Goal: Transaction & Acquisition: Book appointment/travel/reservation

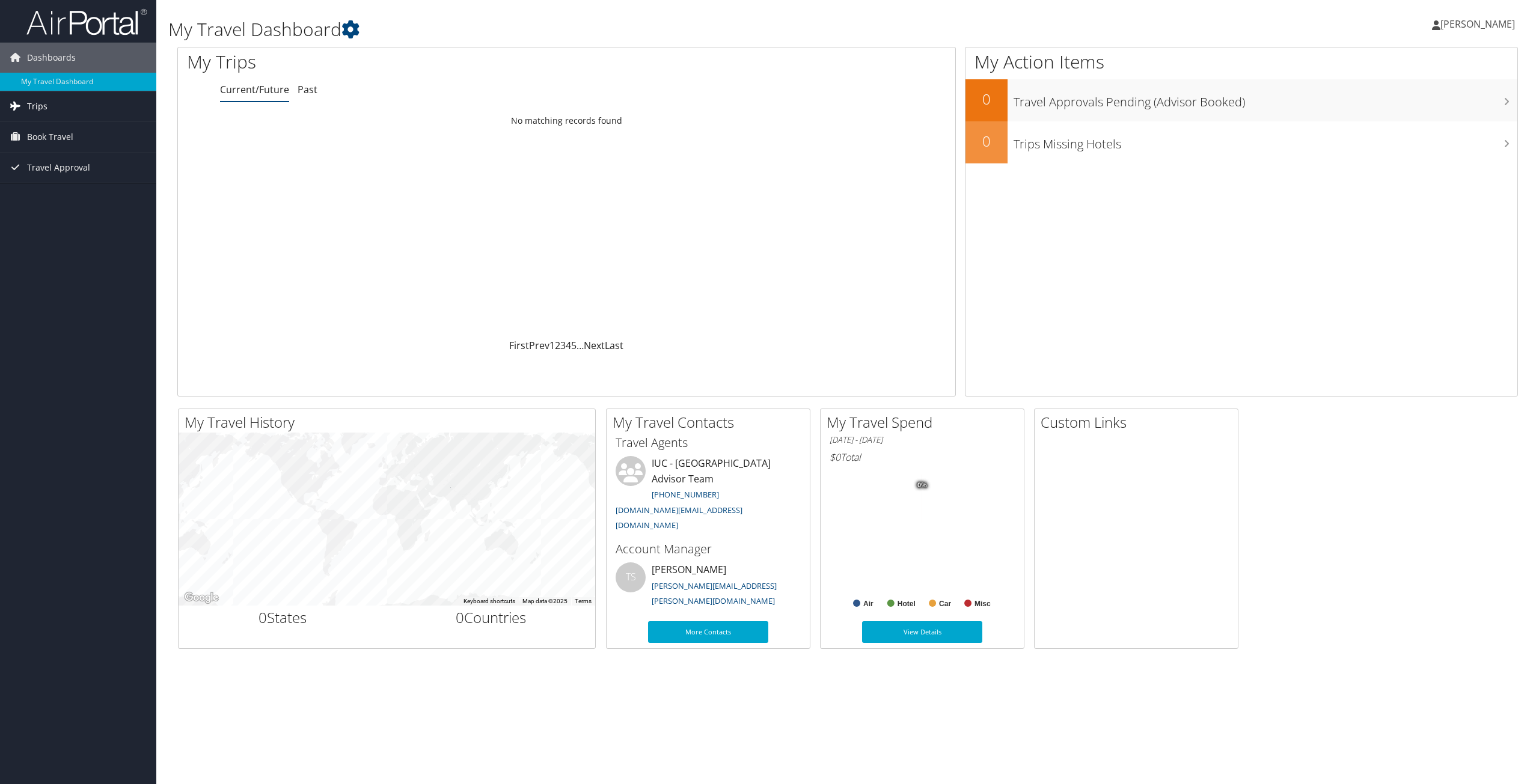
click at [32, 108] on span "Trips" at bounding box center [36, 105] width 20 height 30
click at [41, 131] on link "Current/Future Trips" at bounding box center [78, 130] width 156 height 18
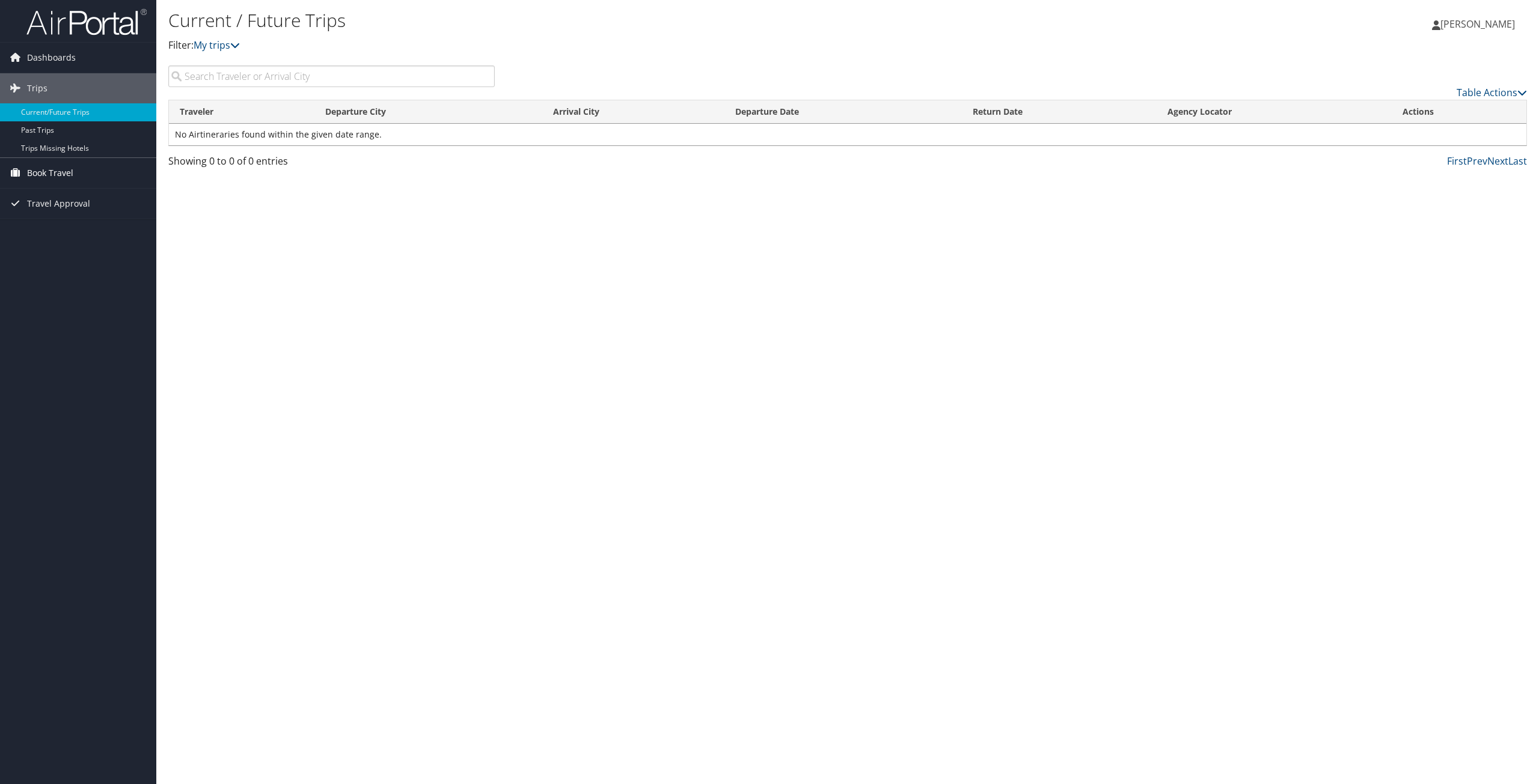
click at [54, 170] on span "Book Travel" at bounding box center [50, 172] width 46 height 30
click at [69, 199] on link "Agent Booking Request" at bounding box center [78, 196] width 156 height 18
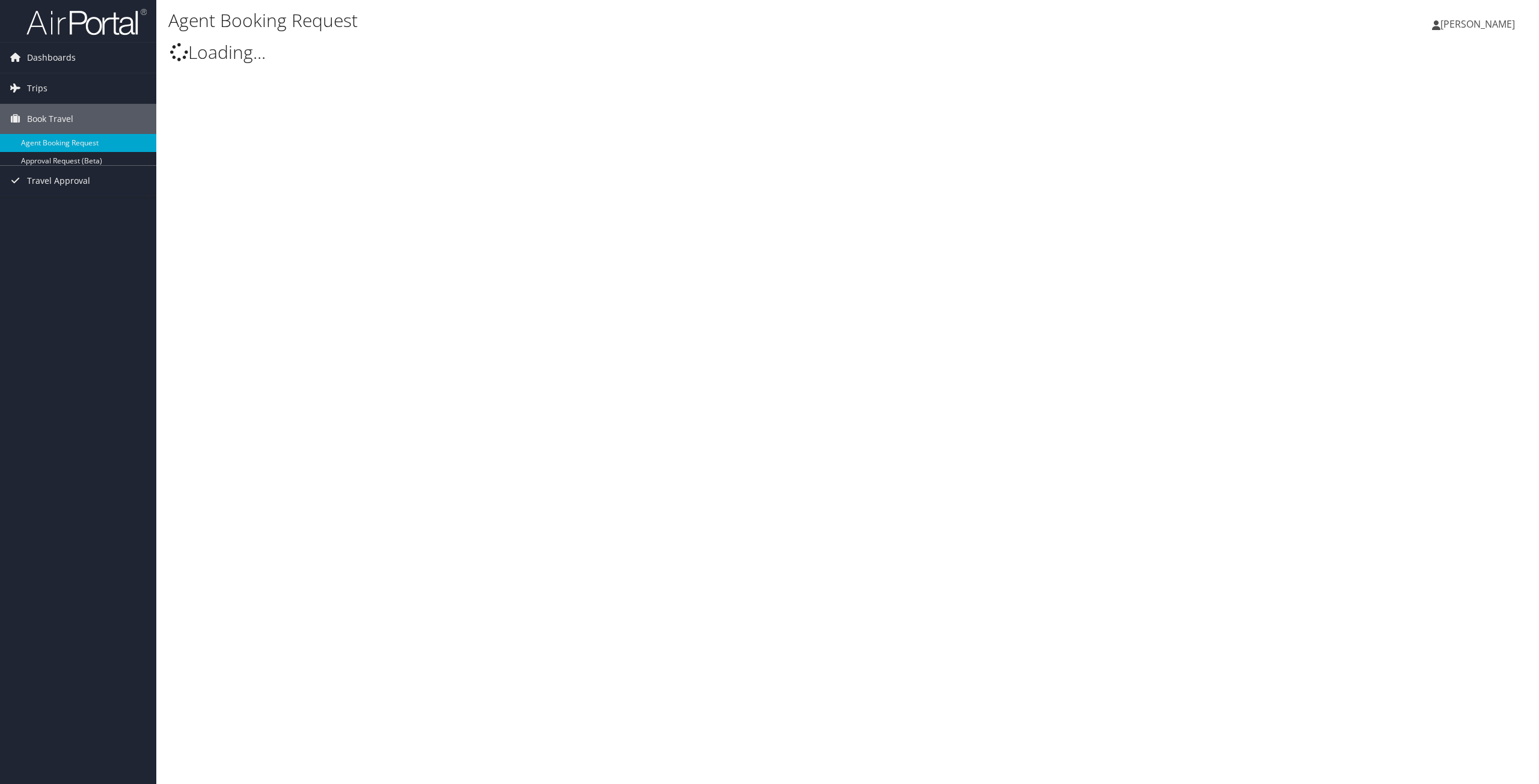
select select "[DOMAIN_NAME][EMAIL_ADDRESS][DOMAIN_NAME]"
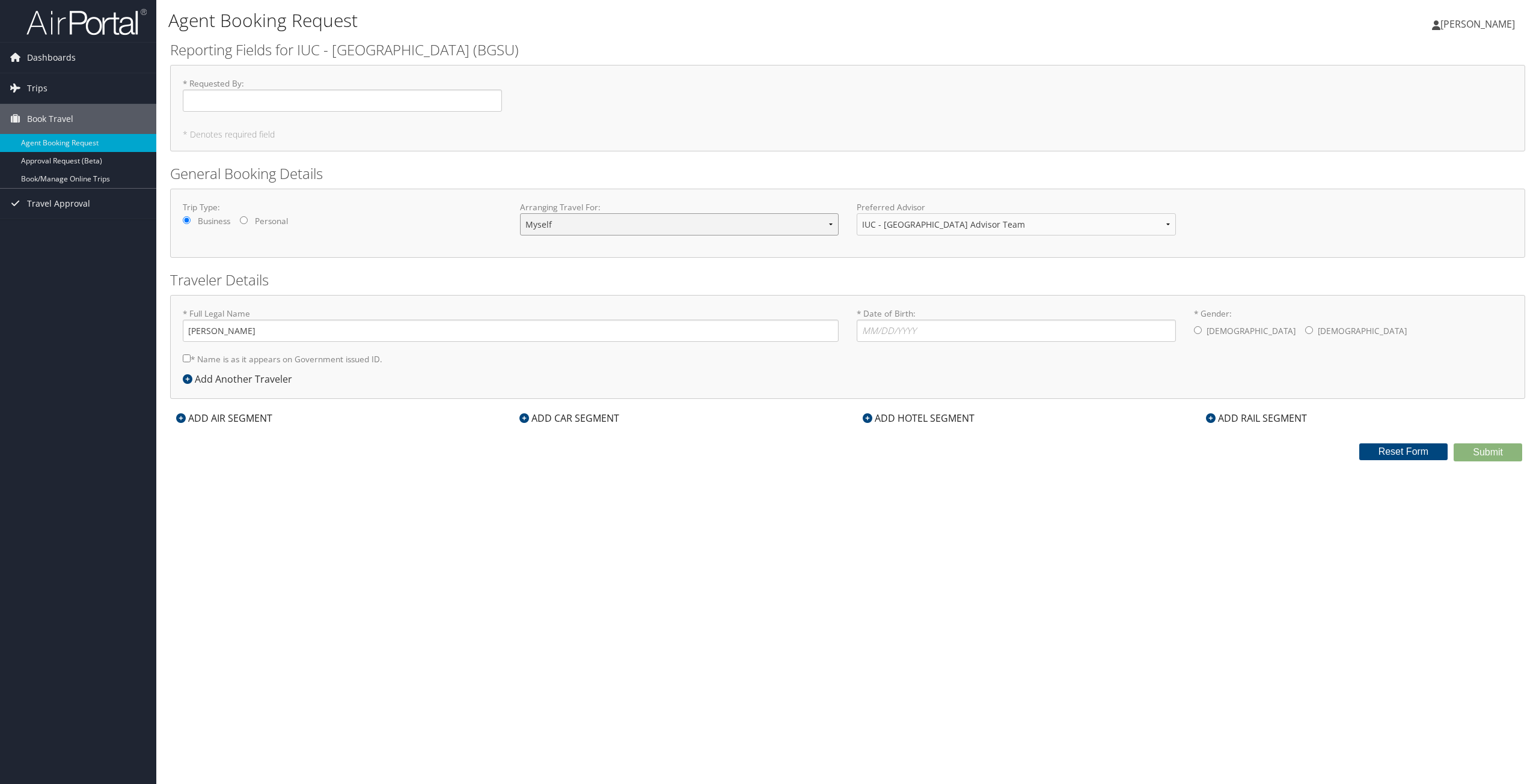
click at [578, 218] on select "Myself Another Traveler Guest Traveler" at bounding box center [679, 224] width 319 height 22
select select "another"
click at [520, 213] on select "Myself Another Traveler Guest Traveler" at bounding box center [679, 224] width 319 height 22
click at [318, 326] on input "* Full Legal Name" at bounding box center [510, 330] width 656 height 22
click at [369, 291] on div "Traveler Details * Full Legal Name * Name is as it appears on Government issued…" at bounding box center [848, 334] width 1355 height 129
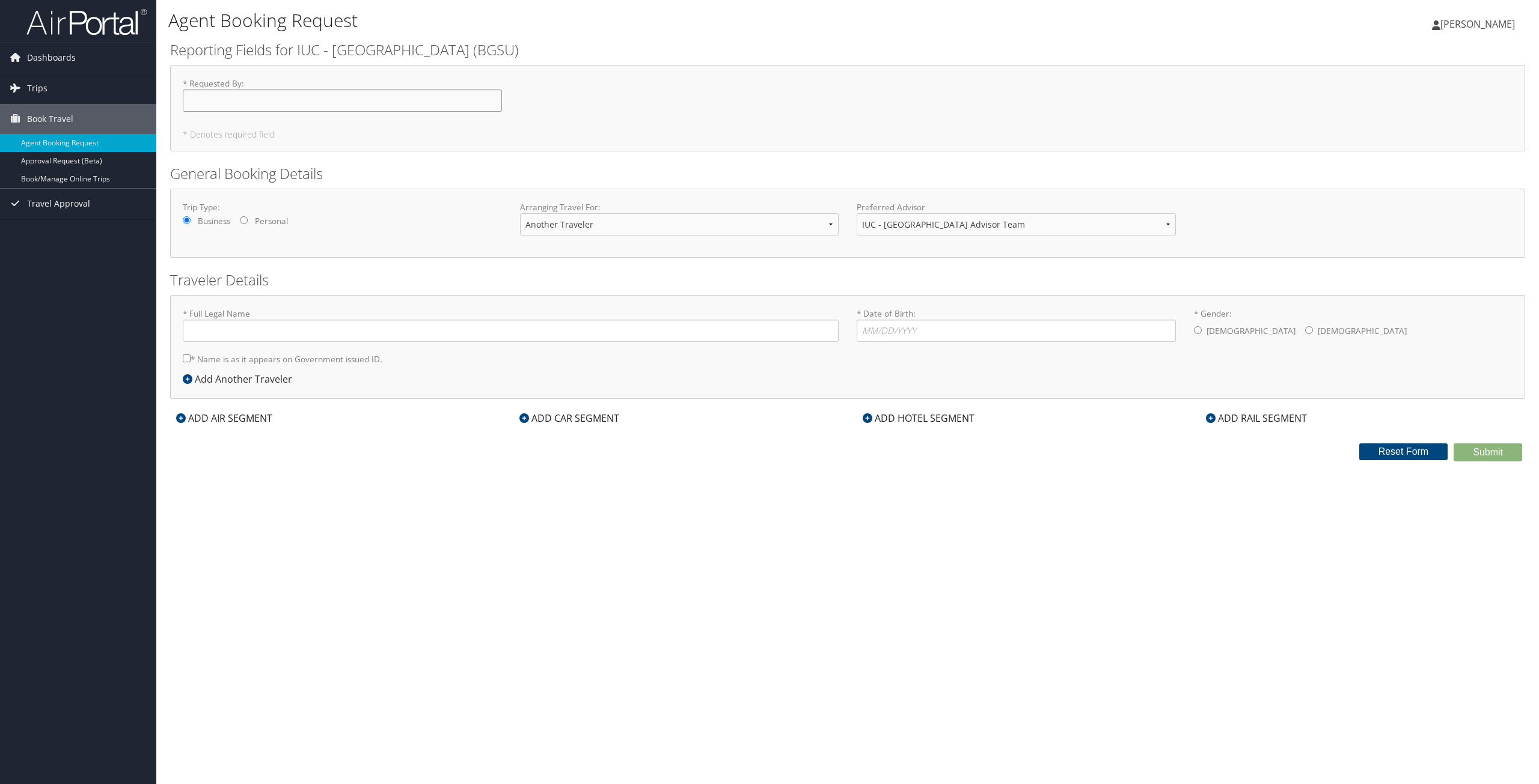
click at [250, 96] on input "* Requested By : Required" at bounding box center [342, 101] width 319 height 22
type input "[PERSON_NAME]"
click at [230, 331] on input "* Full Legal Name" at bounding box center [510, 330] width 656 height 22
type input "Jasmine Starr Crighton"
click at [859, 328] on input "* Date of Birth: Invalid Date" at bounding box center [1015, 330] width 319 height 22
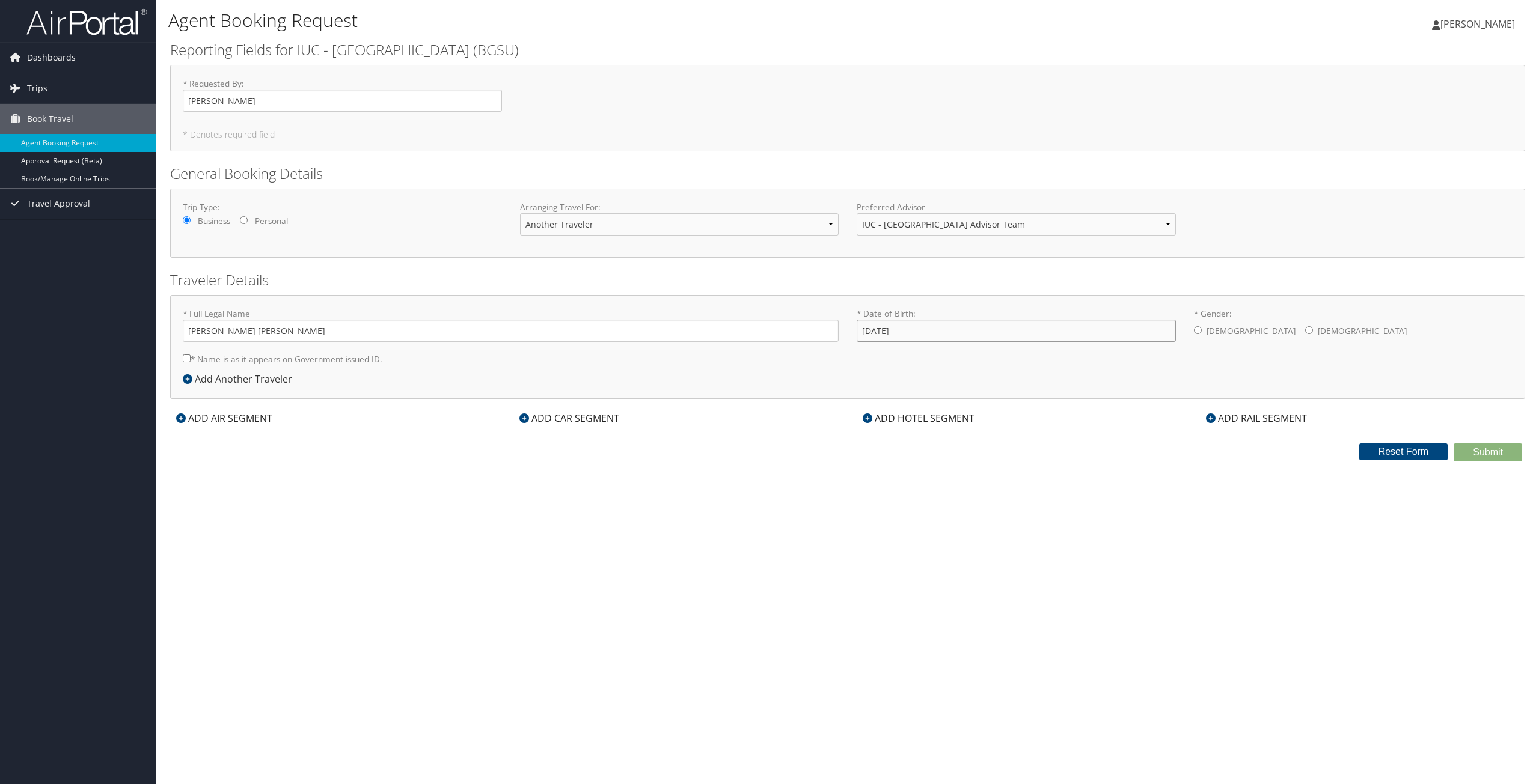
type input "04/24/1982"
click at [1305, 331] on input "* Gender: Male Female" at bounding box center [1309, 330] width 8 height 8
radio input "true"
click at [243, 378] on div "Add Another Traveler" at bounding box center [240, 378] width 116 height 14
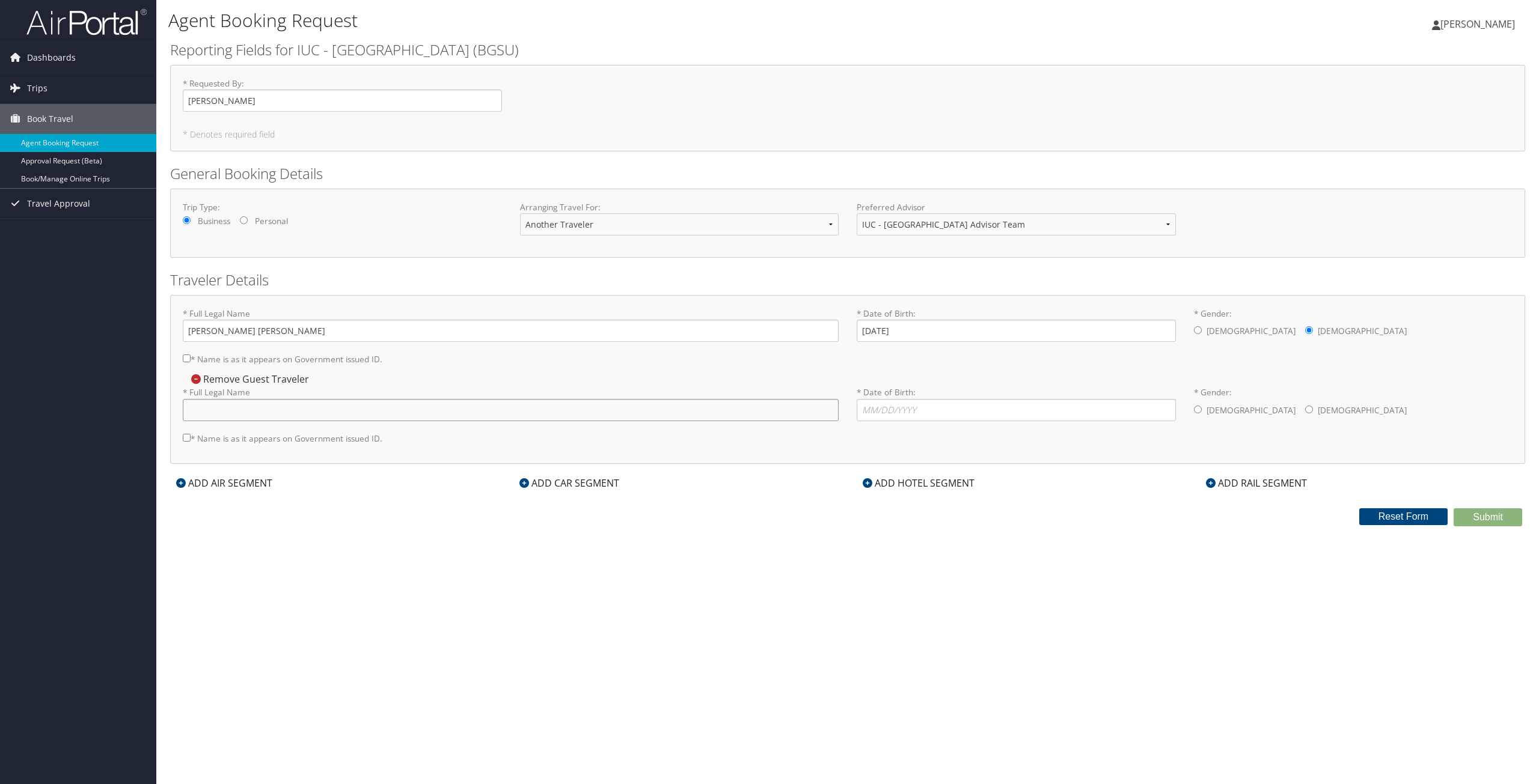
drag, startPoint x: 290, startPoint y: 411, endPoint x: 331, endPoint y: 410, distance: 41.0
click at [290, 411] on input "* Full Legal Name" at bounding box center [510, 410] width 656 height 22
click at [185, 358] on input "* Name is as it appears on Government issued ID." at bounding box center [187, 358] width 8 height 8
checkbox input "true"
click at [266, 404] on input "* Full Legal Name" at bounding box center [510, 410] width 656 height 22
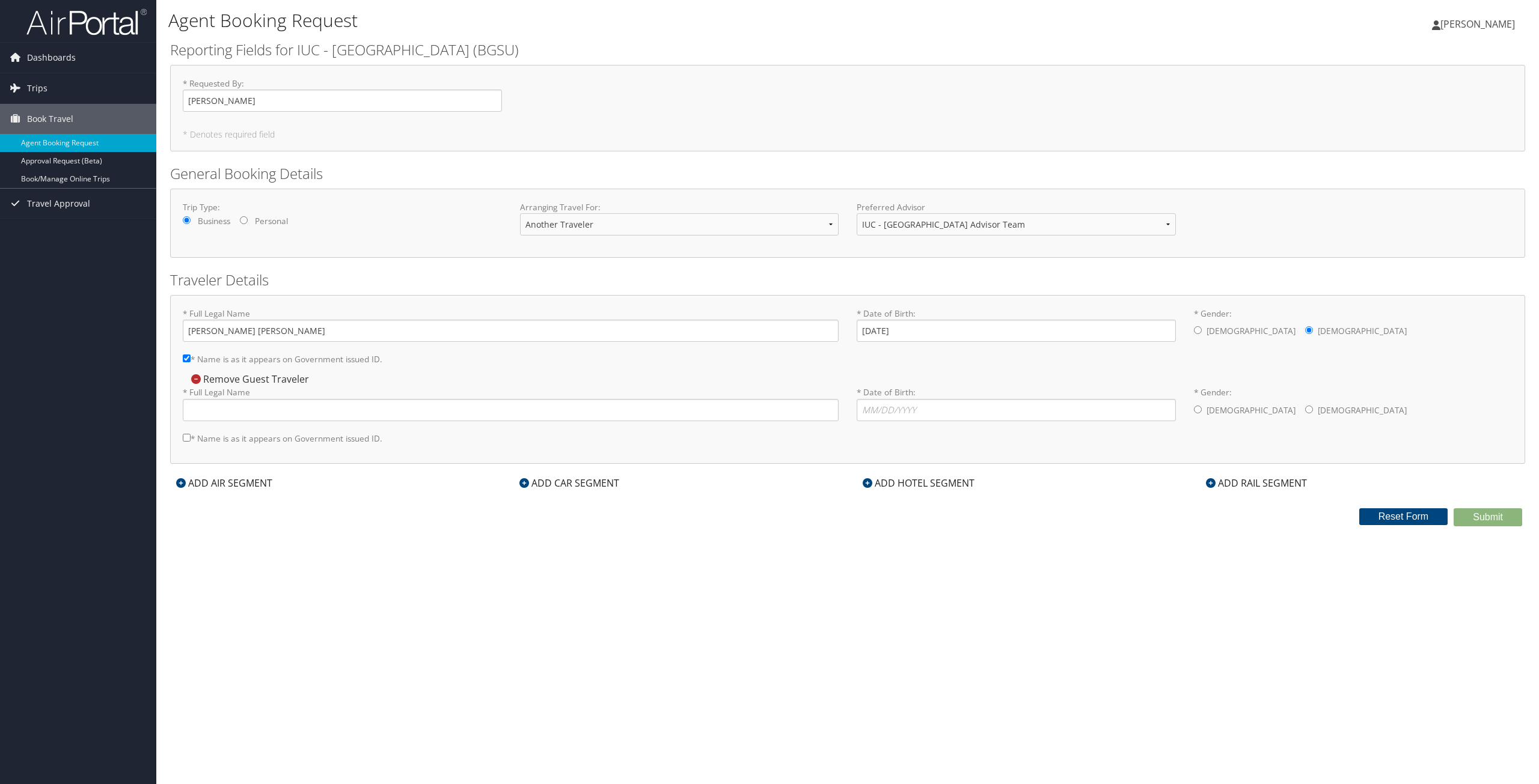
click at [196, 378] on icon at bounding box center [196, 379] width 10 height 10
click at [880, 417] on button "Confirm" at bounding box center [874, 416] width 72 height 18
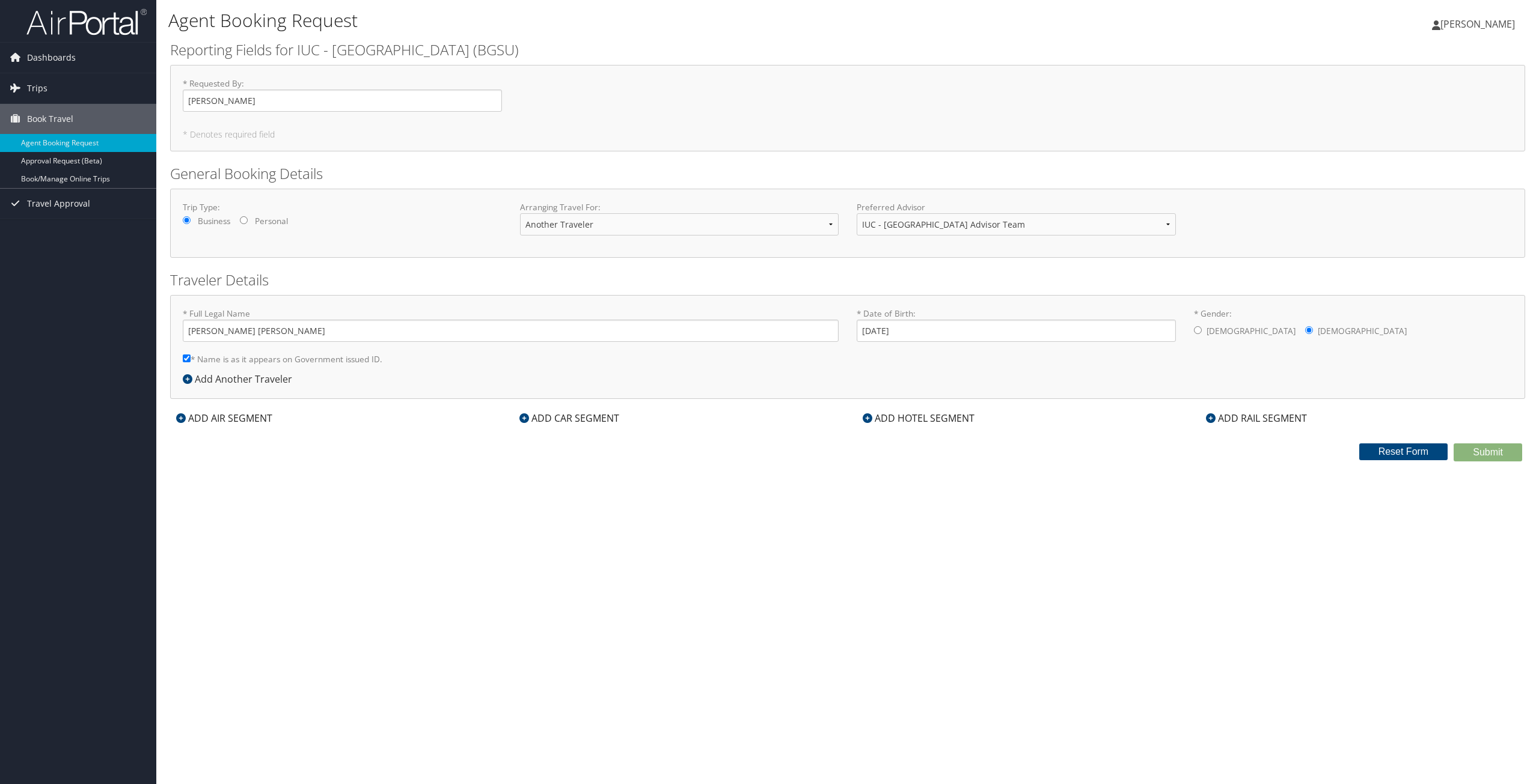
click at [248, 418] on div "ADD AIR SEGMENT" at bounding box center [224, 417] width 108 height 14
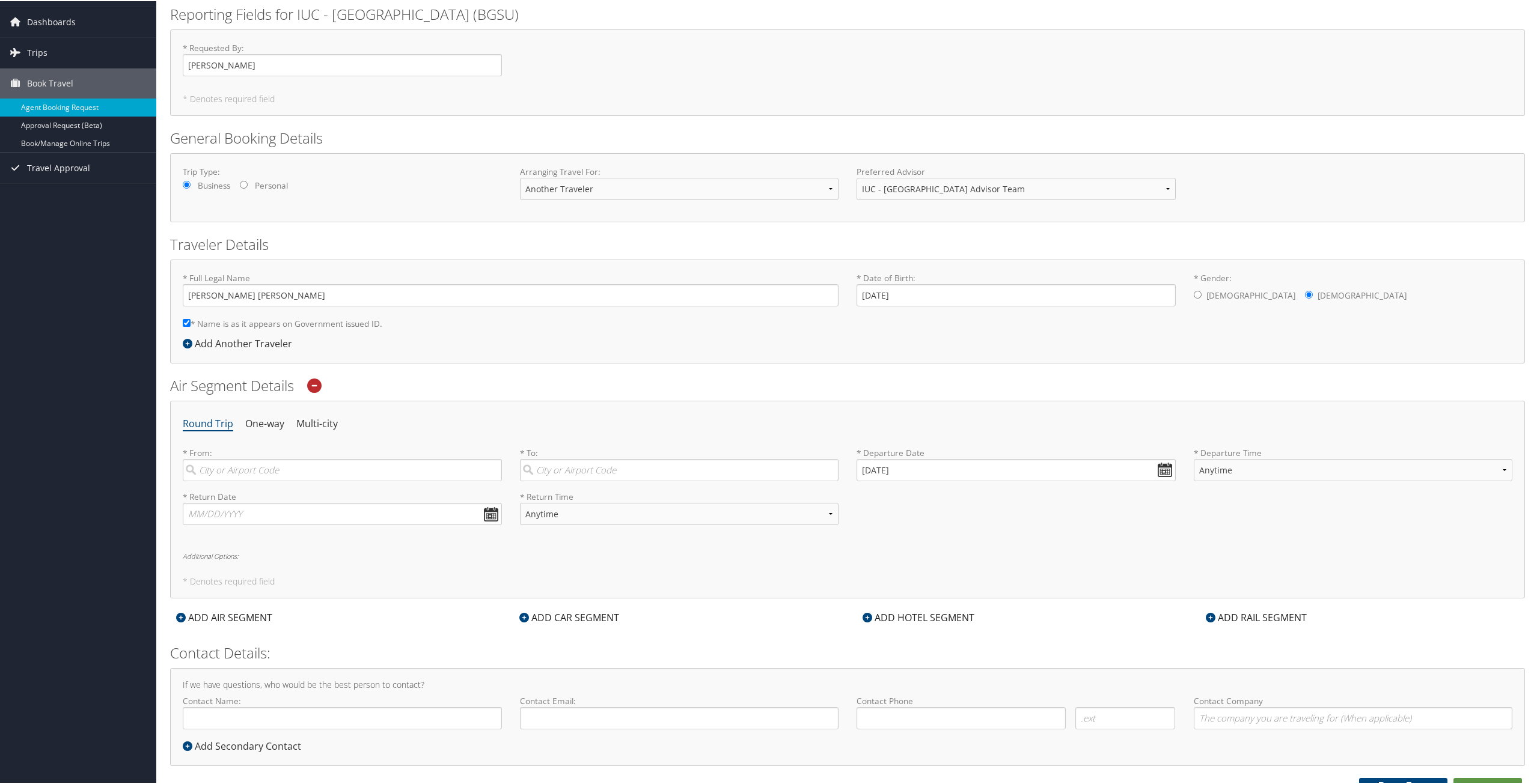
scroll to position [48, 0]
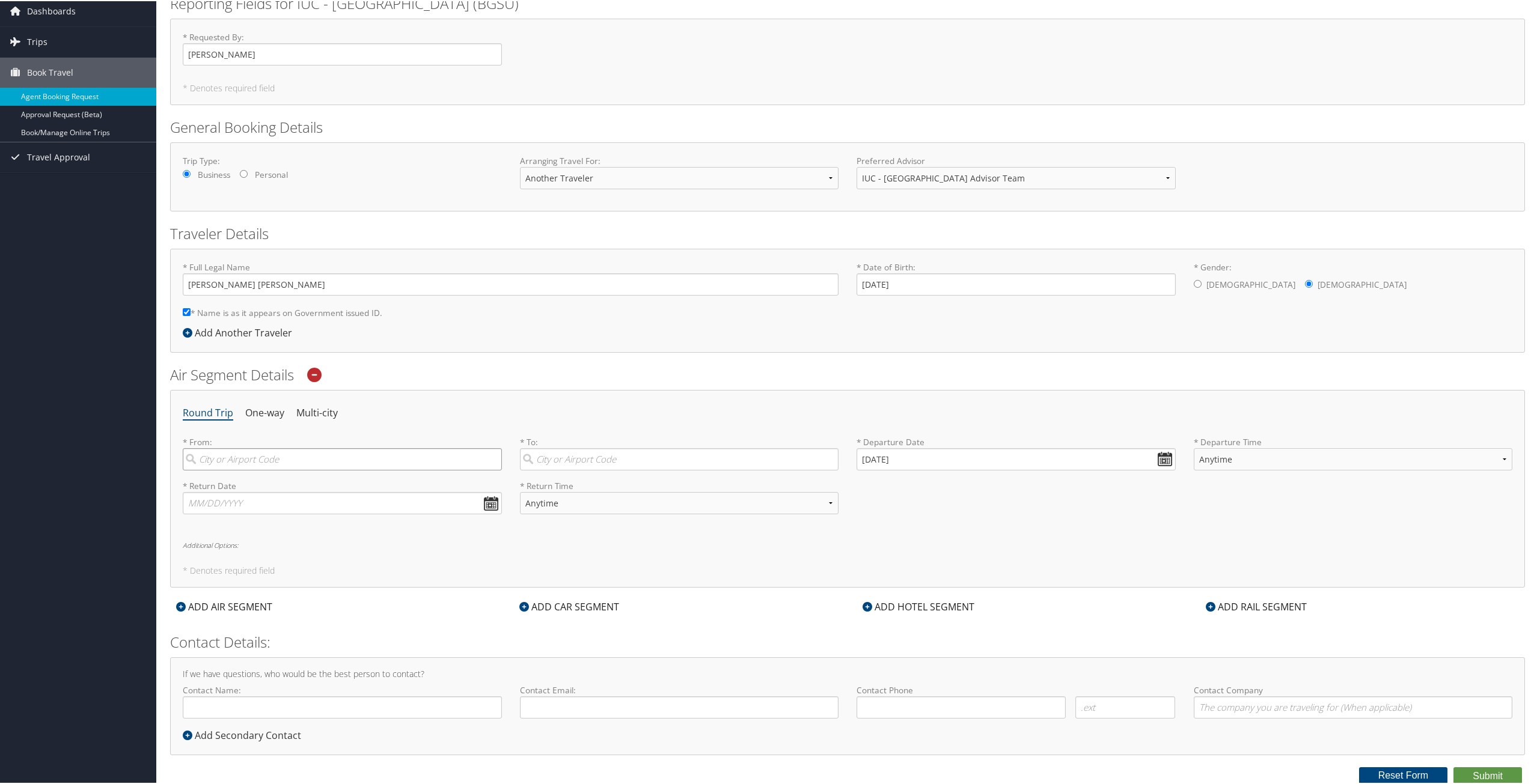
click at [273, 460] on input "search" at bounding box center [342, 458] width 319 height 22
click at [258, 574] on div "Detroit (DTW MI)" at bounding box center [344, 574] width 303 height 15
click at [258, 469] on input "Det" at bounding box center [342, 458] width 319 height 22
type input "Detroit (DTW MI)"
click at [595, 457] on input "search" at bounding box center [679, 458] width 319 height 22
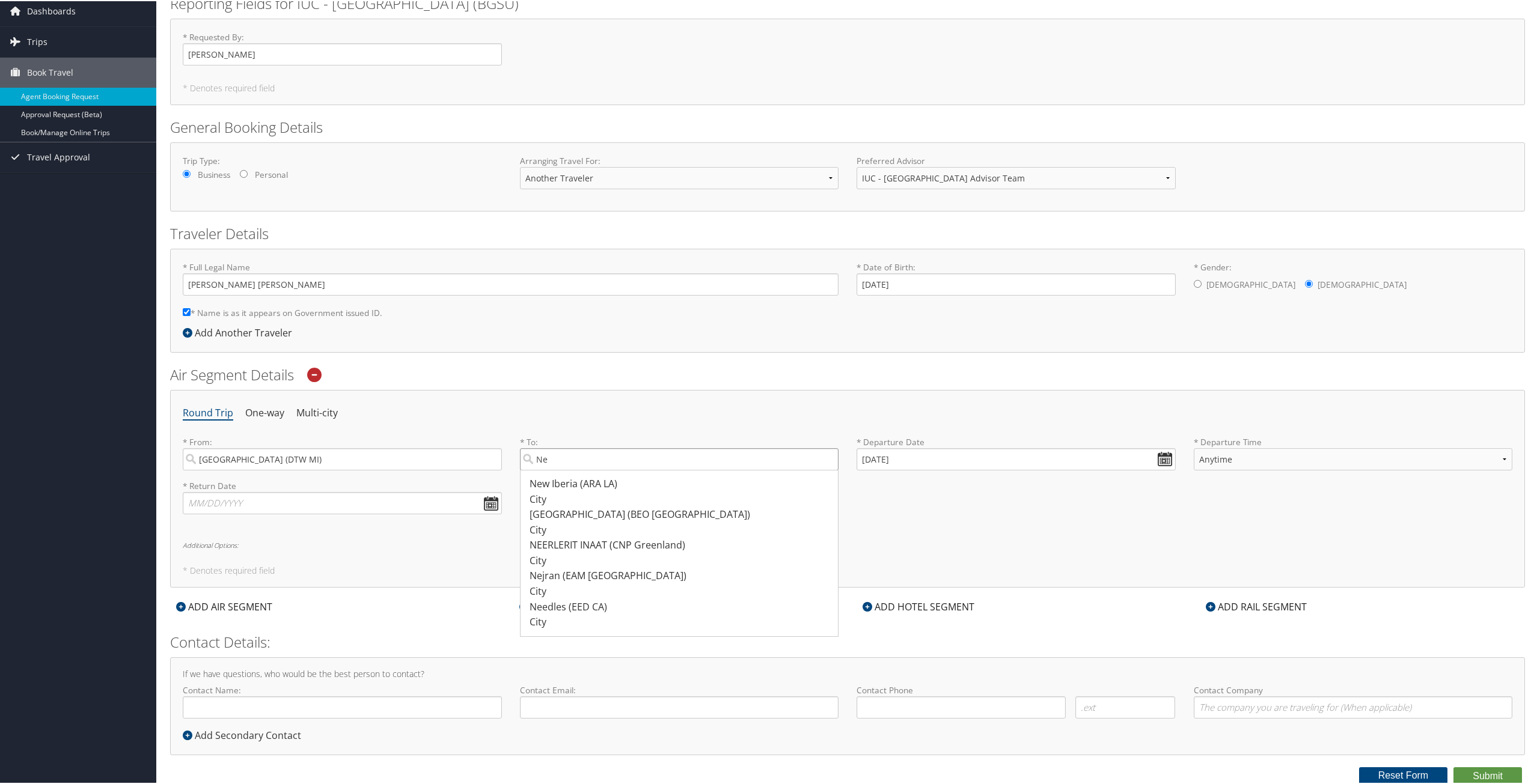
type input "N"
click at [588, 487] on div "Newark (EWR NJ)" at bounding box center [681, 482] width 303 height 15
click at [588, 469] on input "EWR" at bounding box center [679, 458] width 319 height 22
type input "Newark (EWR NJ)"
click at [1158, 455] on input "10/13/2025" at bounding box center [1015, 458] width 319 height 22
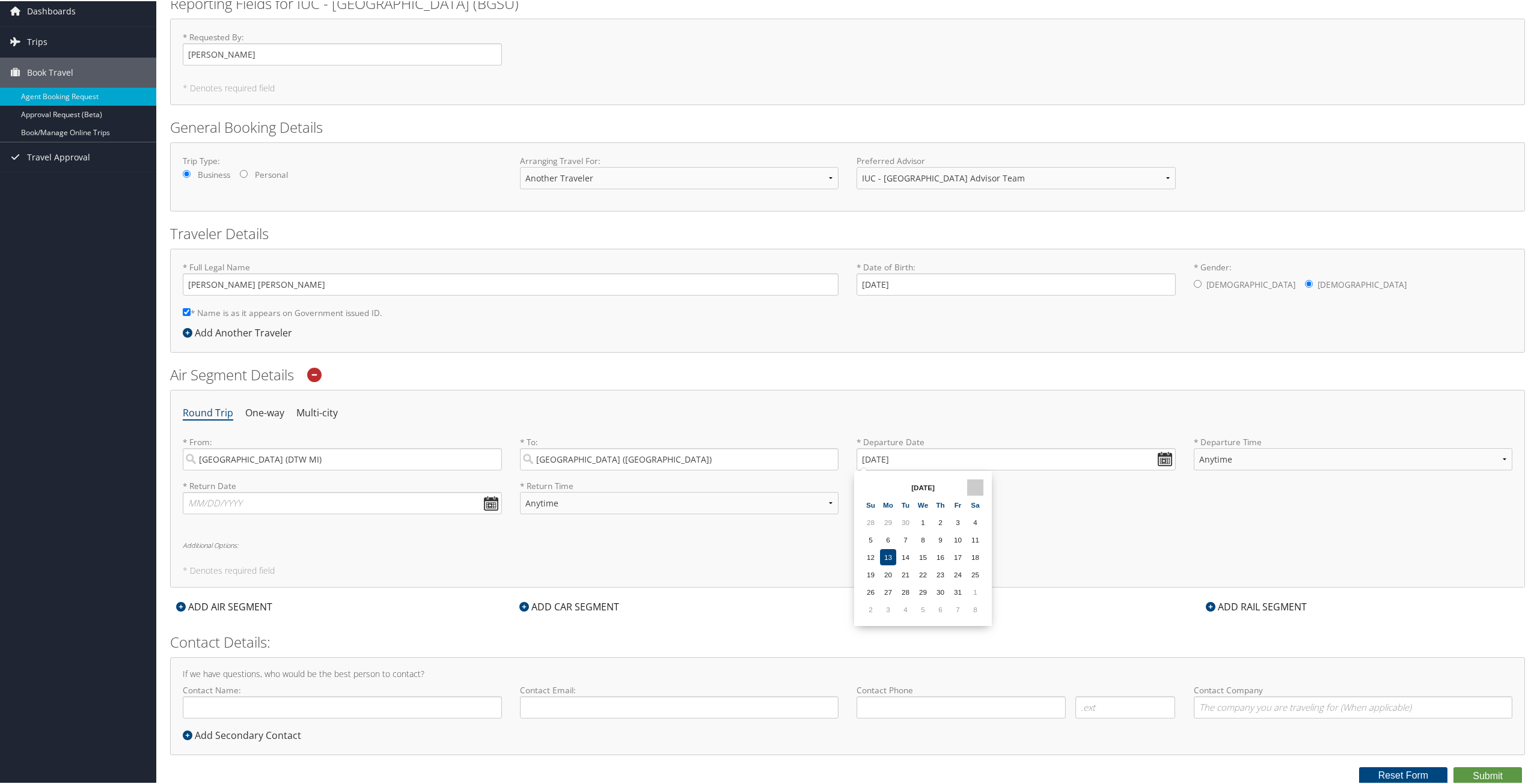
click at [975, 486] on th at bounding box center [975, 486] width 16 height 16
click at [921, 536] on td "5" at bounding box center [922, 538] width 16 height 16
type input "11/05/2025"
click at [273, 500] on input "text" at bounding box center [342, 502] width 319 height 22
click at [302, 528] on th at bounding box center [304, 529] width 16 height 16
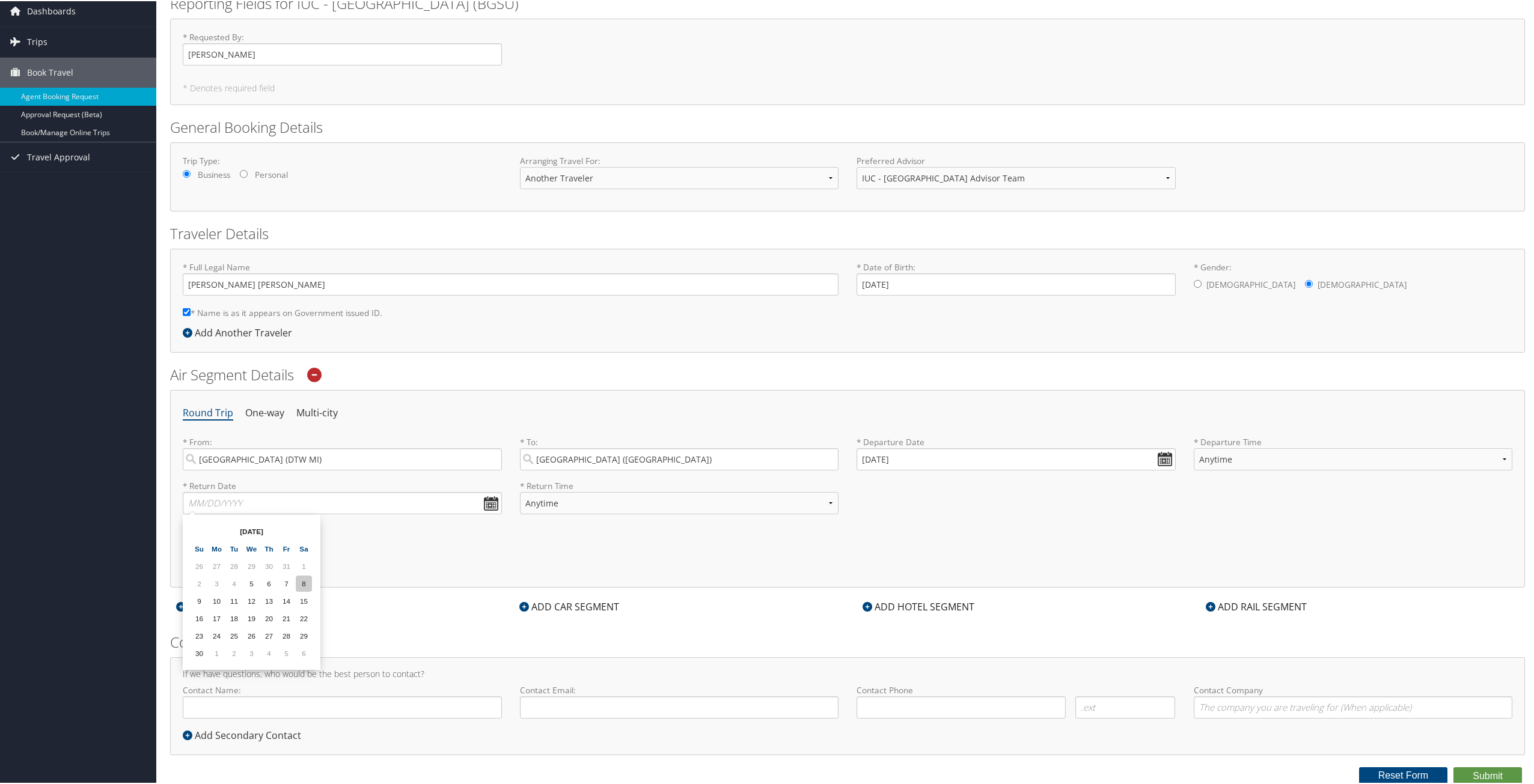
click at [307, 582] on td "8" at bounding box center [304, 582] width 16 height 16
type input "11/08/2025"
click at [317, 722] on div "Contact Name: Required" at bounding box center [342, 706] width 337 height 44
click at [315, 712] on input "Contact Name:" at bounding box center [342, 706] width 319 height 22
type input "Jasmine Starr Crighton"
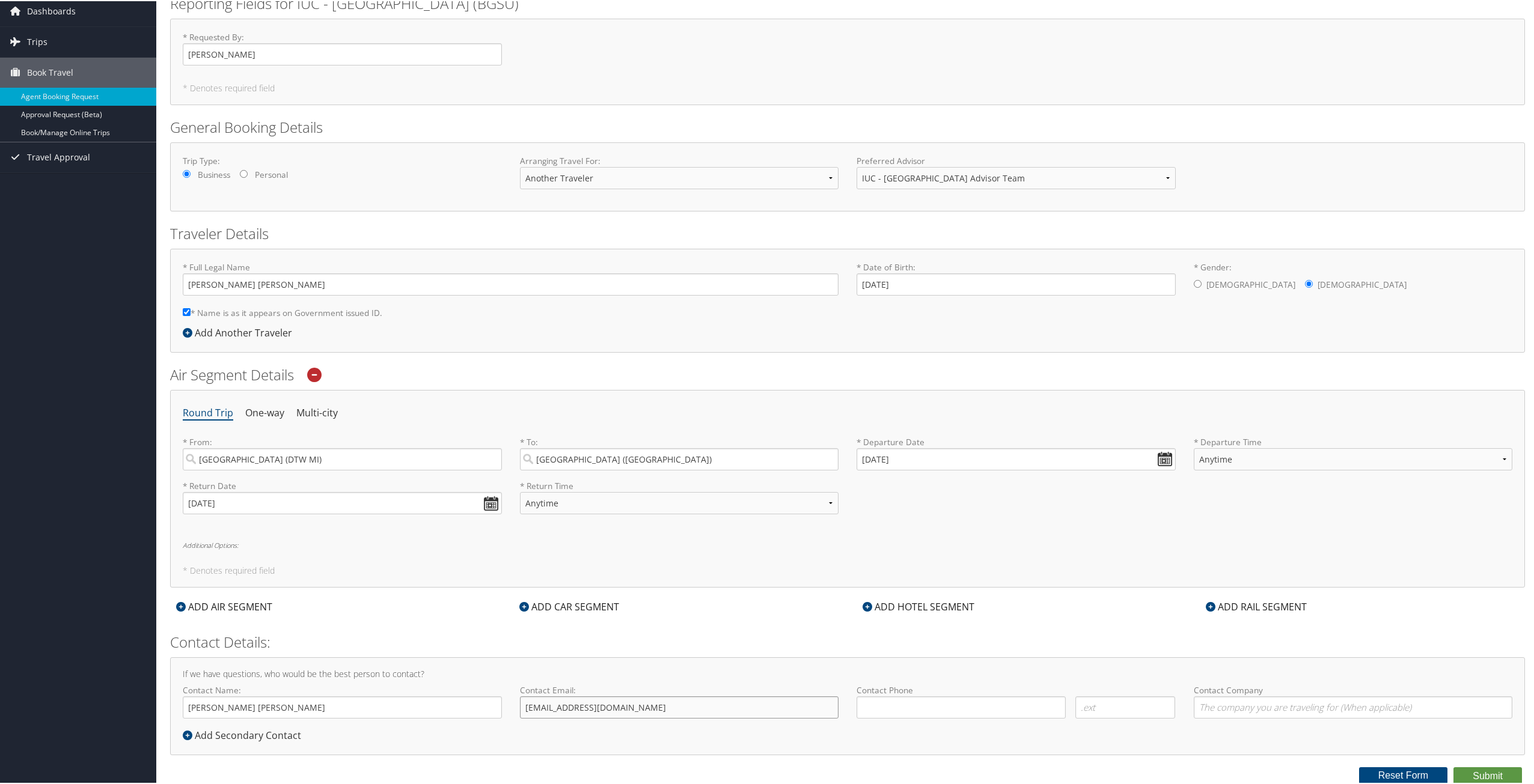
type input "jcright@bgsu.edu"
type input "(702) 569-9445"
click at [1275, 707] on input "Contact Company" at bounding box center [1352, 706] width 319 height 22
type input "Bowling Green State University"
click at [1481, 773] on button "Submit" at bounding box center [1488, 774] width 69 height 18
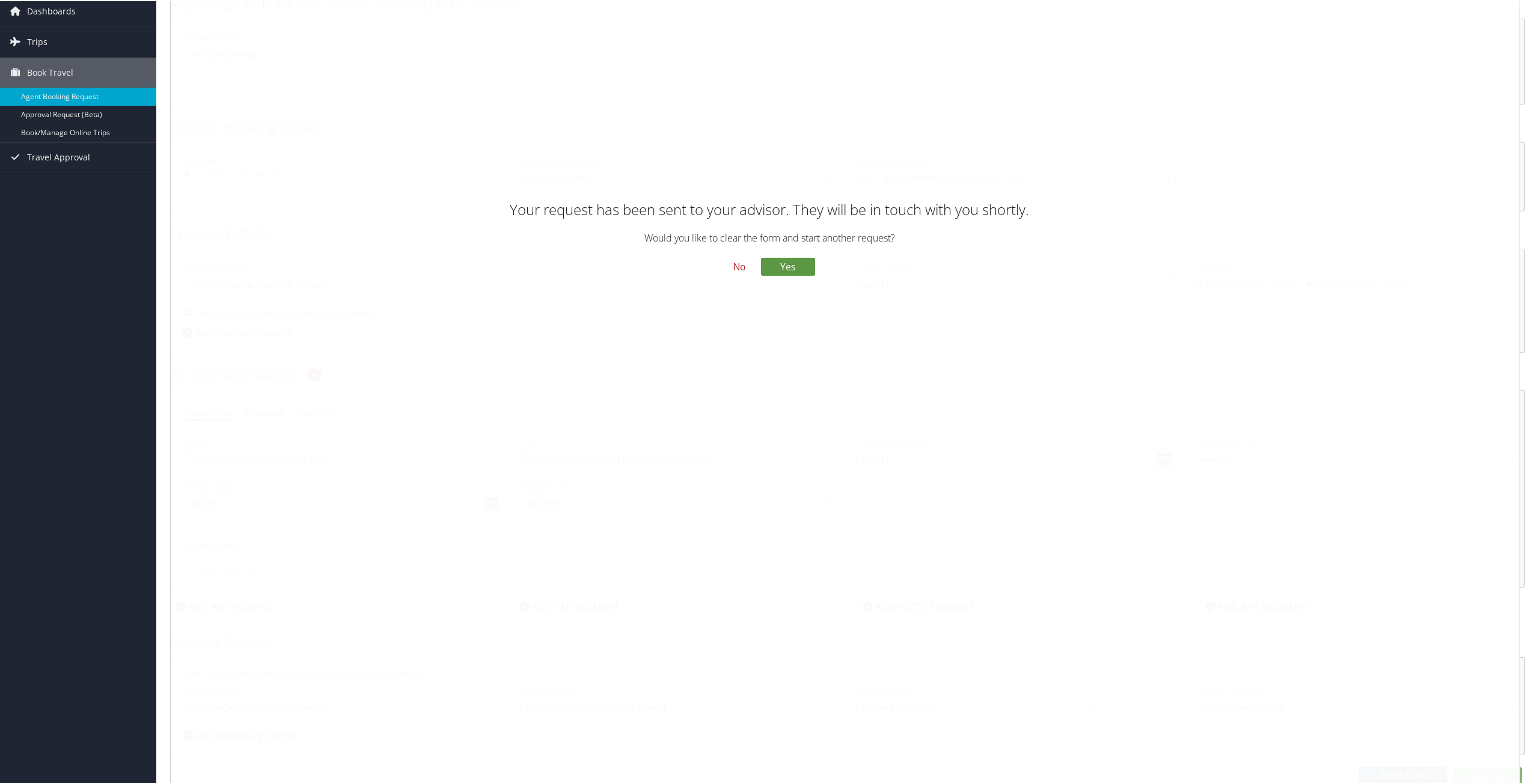
click at [736, 262] on button "No" at bounding box center [739, 265] width 32 height 20
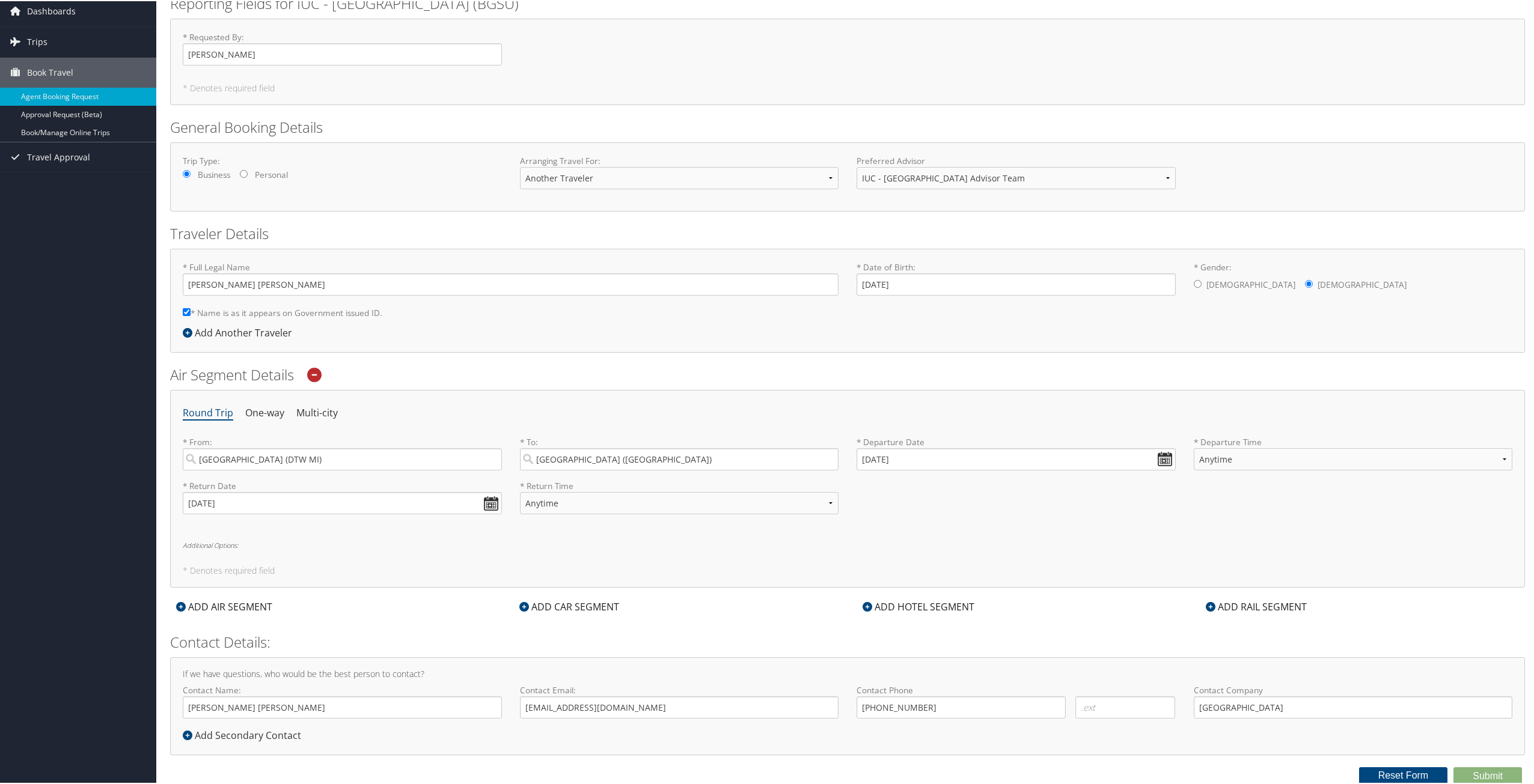
scroll to position [0, 0]
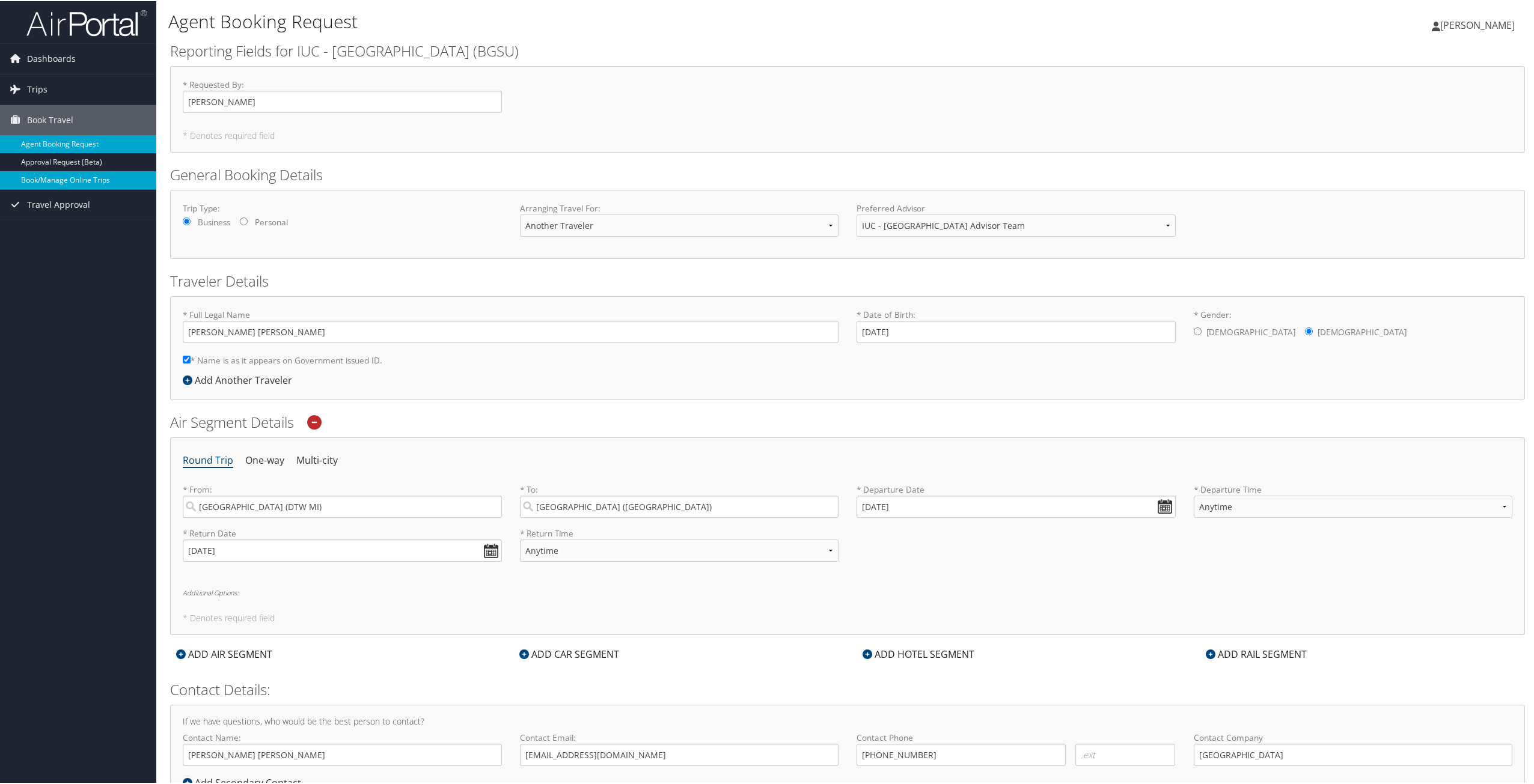
click at [45, 177] on link "Book/Manage Online Trips" at bounding box center [78, 179] width 156 height 18
